Goal: Find specific page/section: Find specific page/section

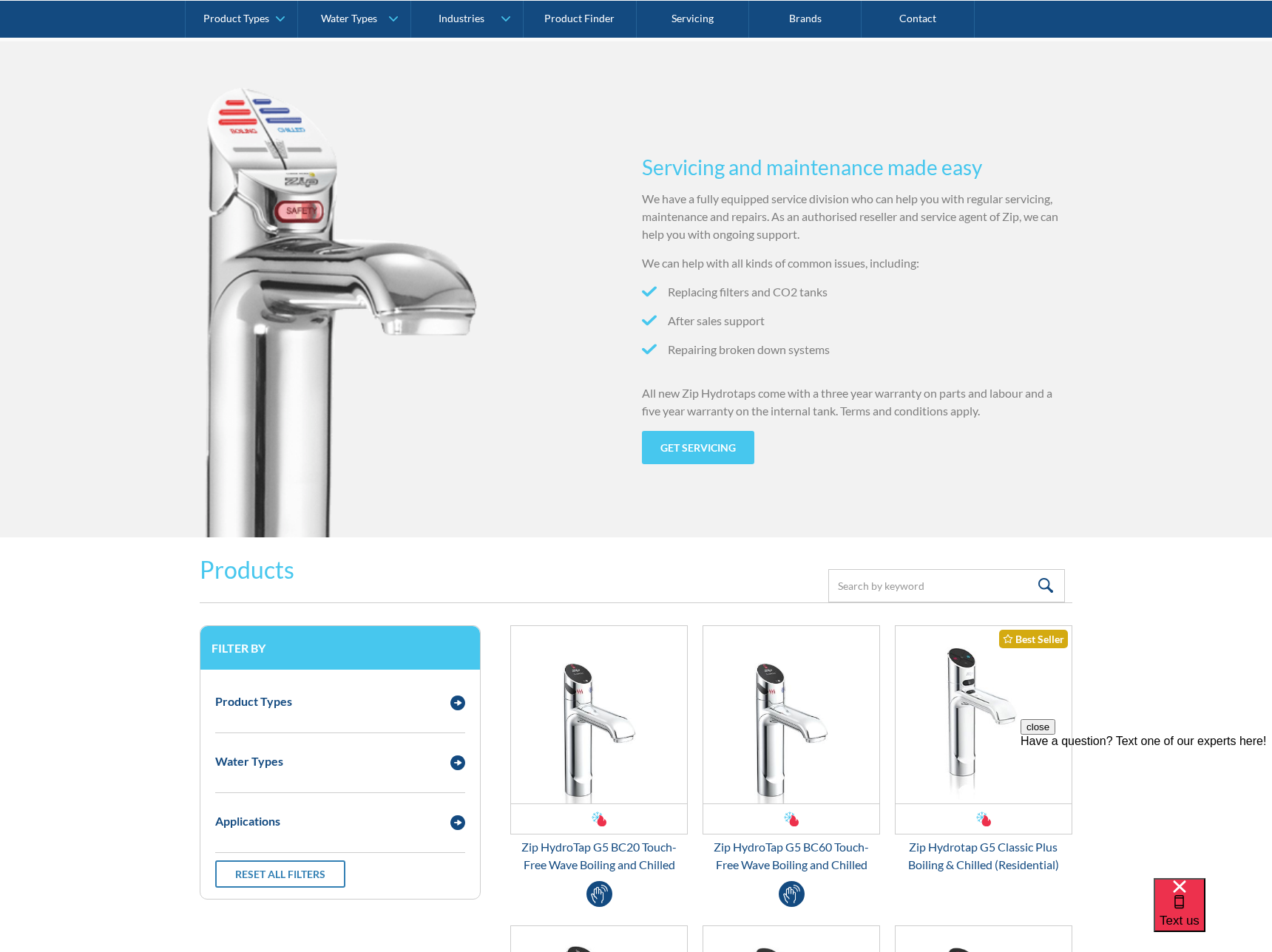
scroll to position [1473, 0]
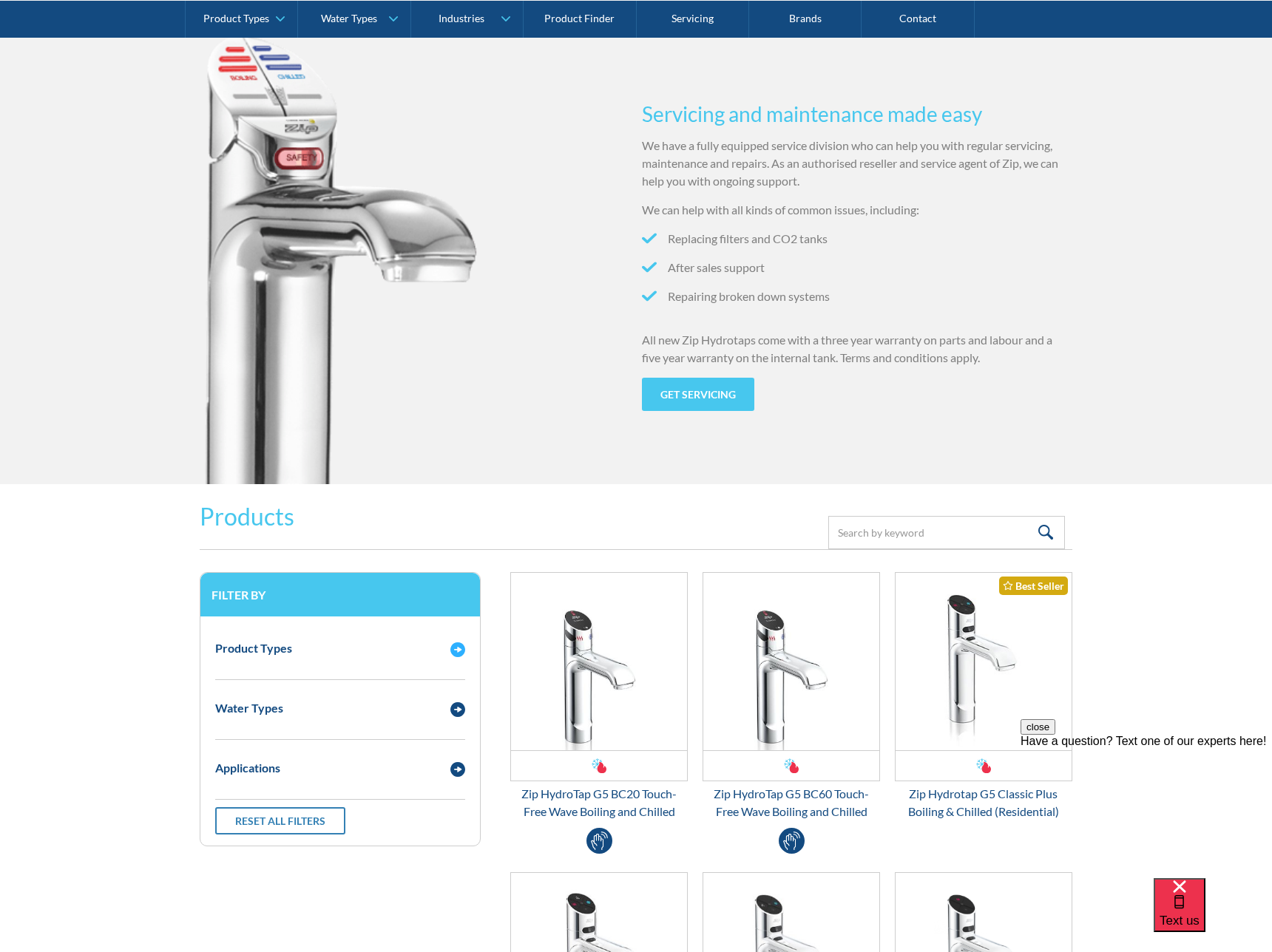
click at [384, 645] on div "Product Types" at bounding box center [325, 648] width 235 height 19
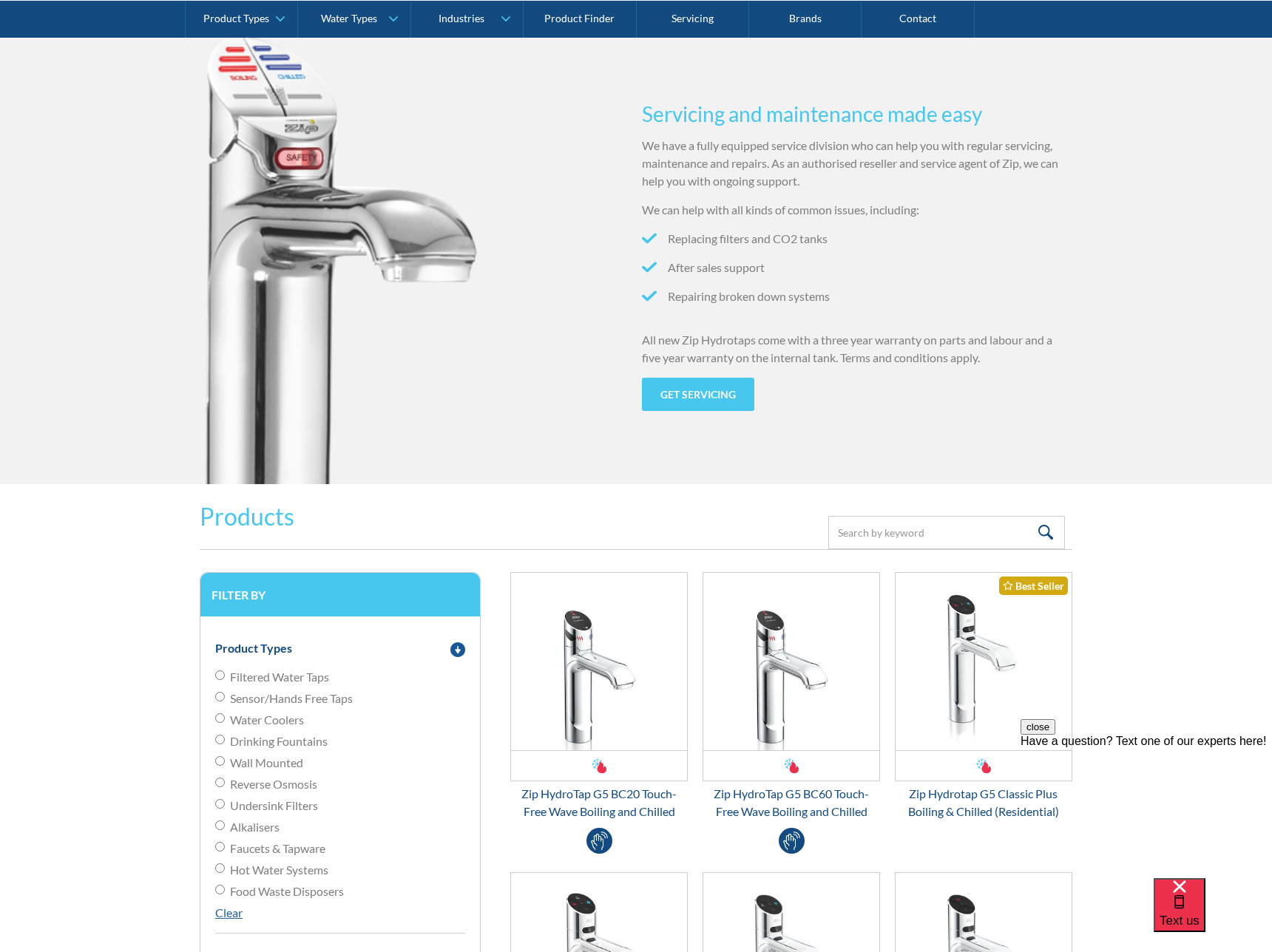
click at [298, 681] on span "Filtered Water Taps" at bounding box center [280, 677] width 99 height 18
click at [225, 680] on input "Filtered Water Taps" at bounding box center [220, 675] width 9 height 9
radio input "true"
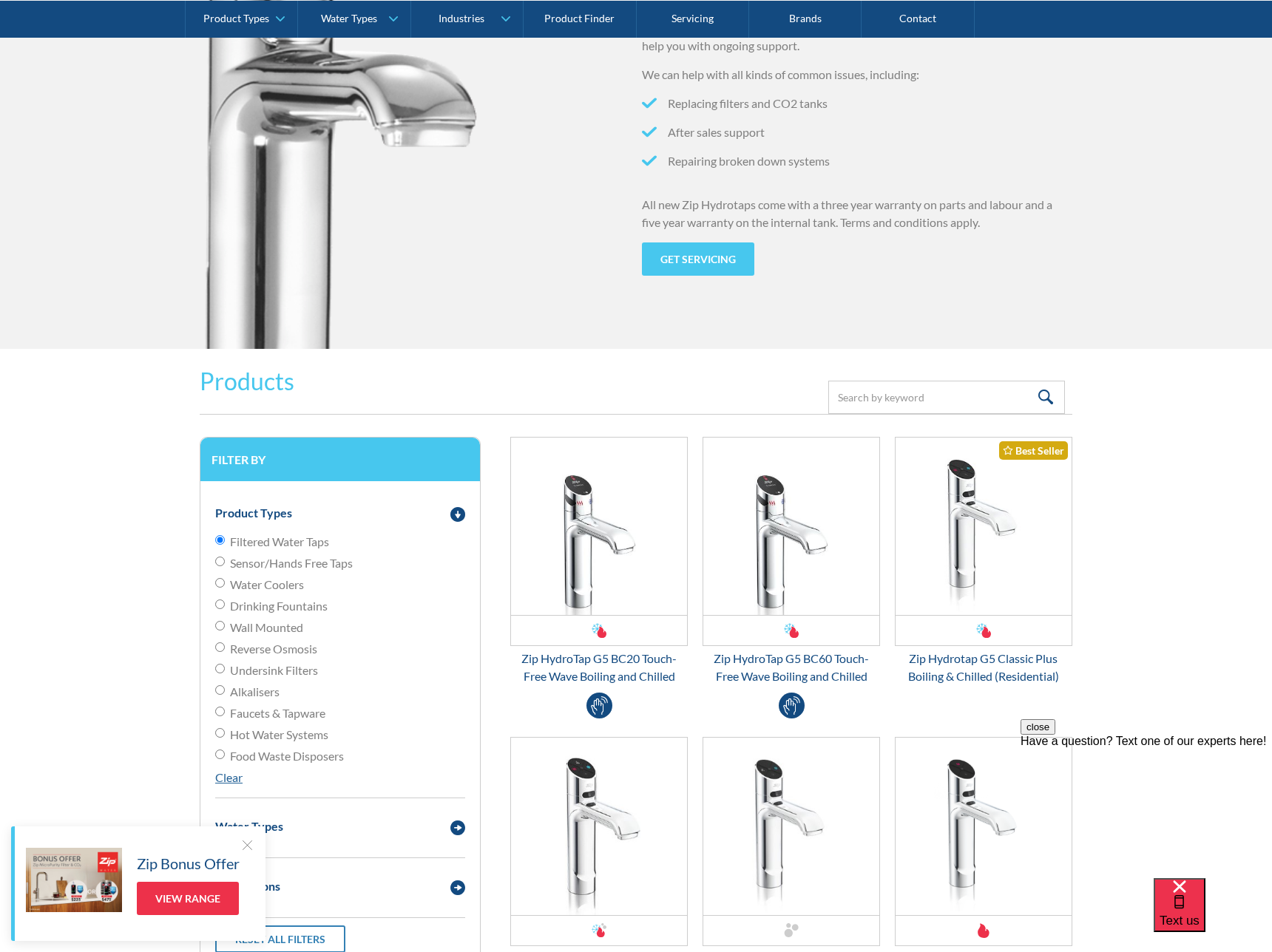
scroll to position [1683, 0]
